Goal: Information Seeking & Learning: Learn about a topic

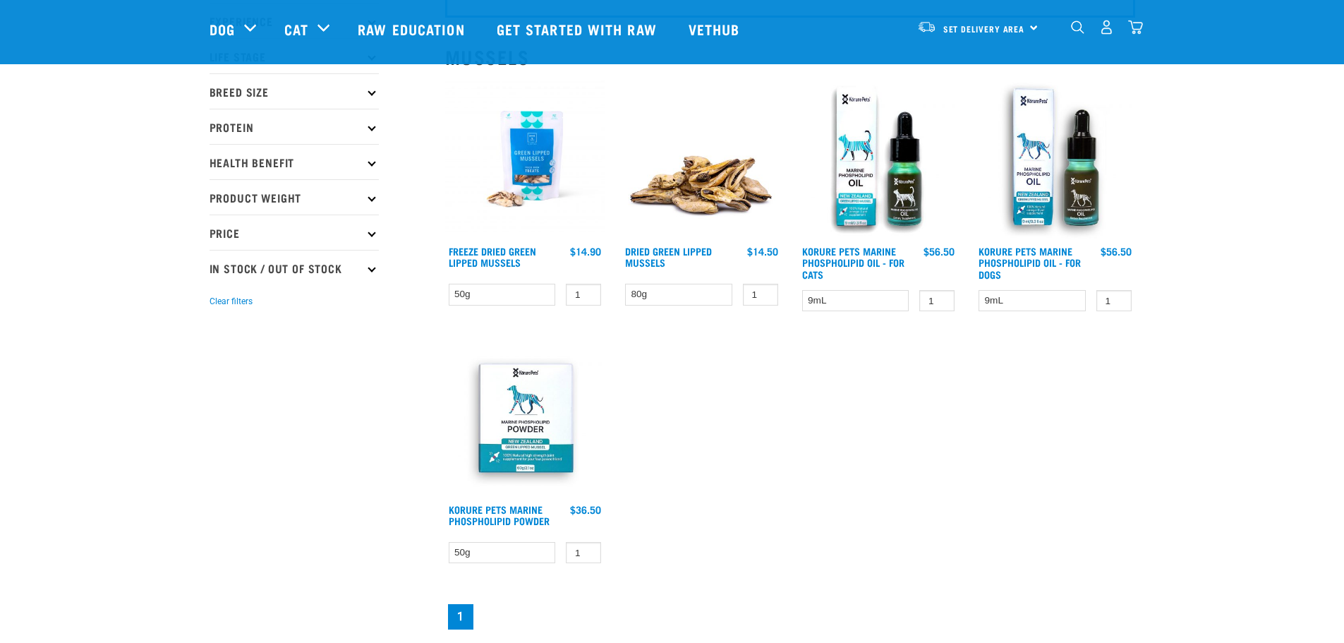
scroll to position [134, 0]
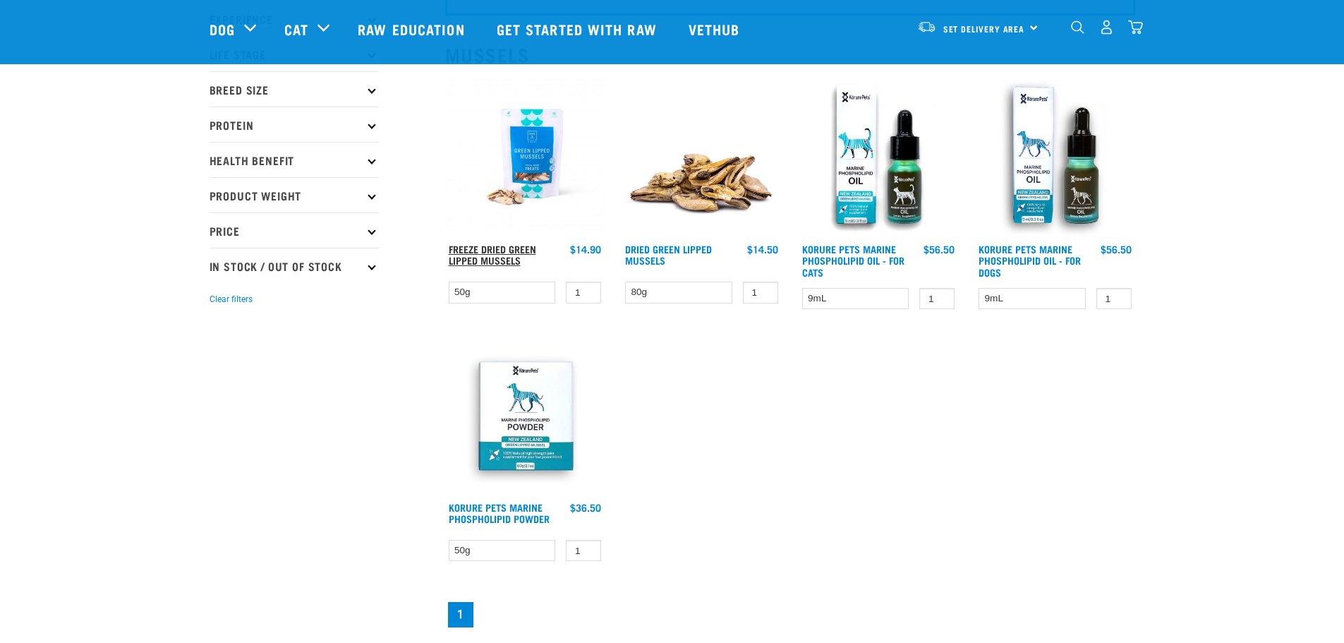
click at [501, 253] on link "Freeze Dried Green Lipped Mussels" at bounding box center [492, 254] width 87 height 16
